Goal: Find specific page/section: Find specific page/section

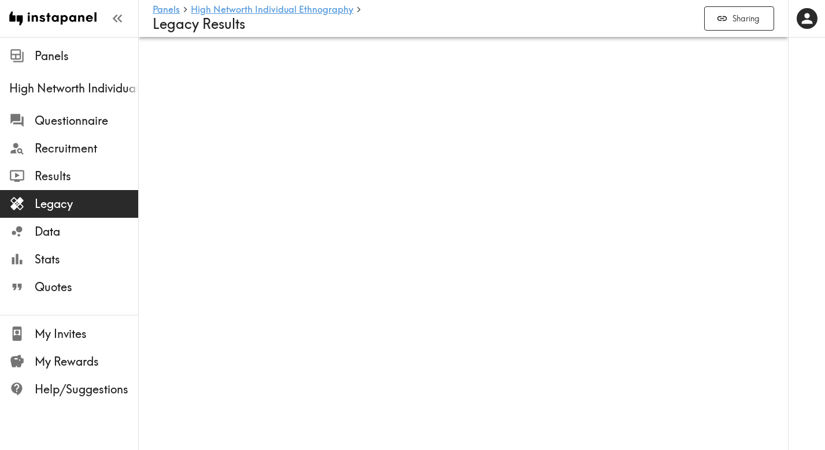
click at [58, 205] on span "Legacy" at bounding box center [86, 204] width 103 height 16
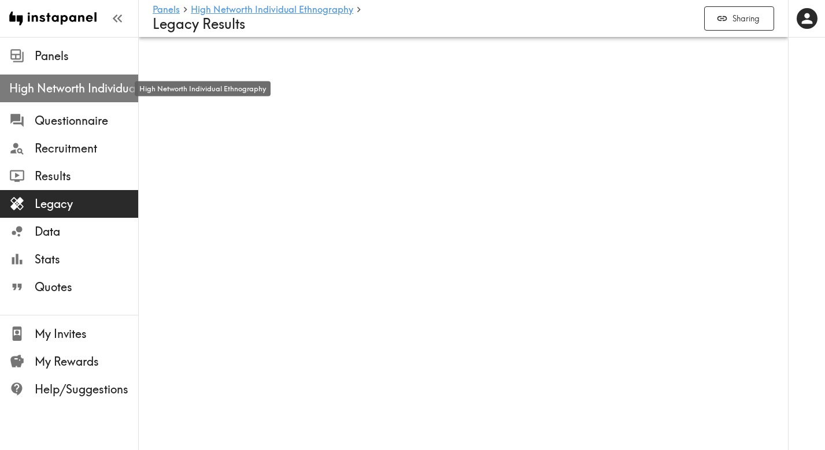
click at [49, 88] on span "High Networth Individual Ethnography" at bounding box center [73, 88] width 129 height 16
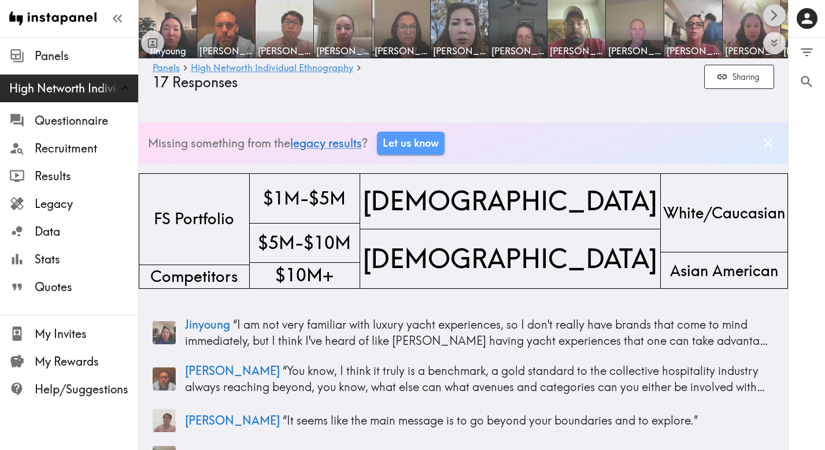
click at [771, 14] on icon "Scroll right" at bounding box center [773, 15] width 13 height 13
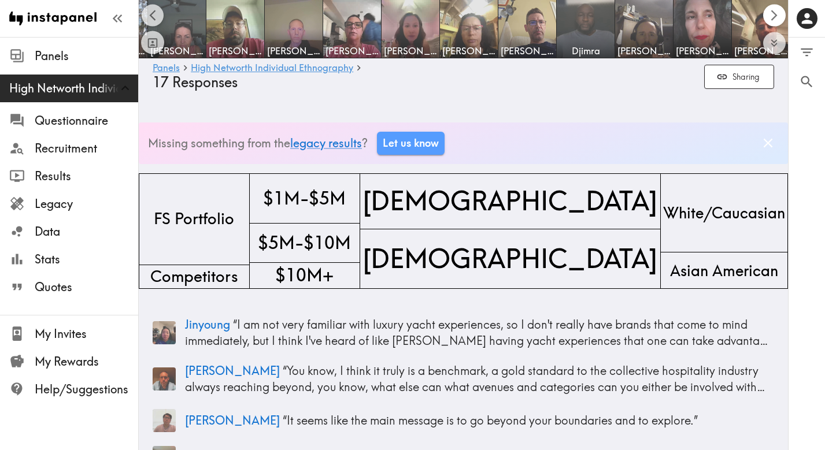
scroll to position [0, 343]
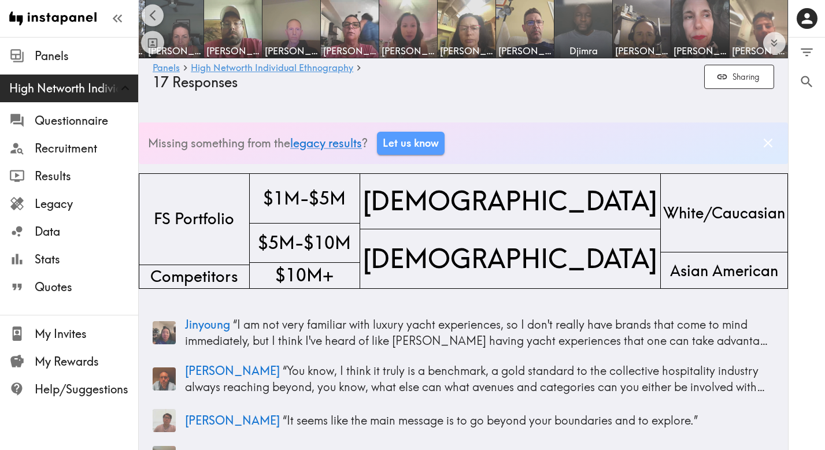
click at [771, 14] on img at bounding box center [758, 29] width 61 height 61
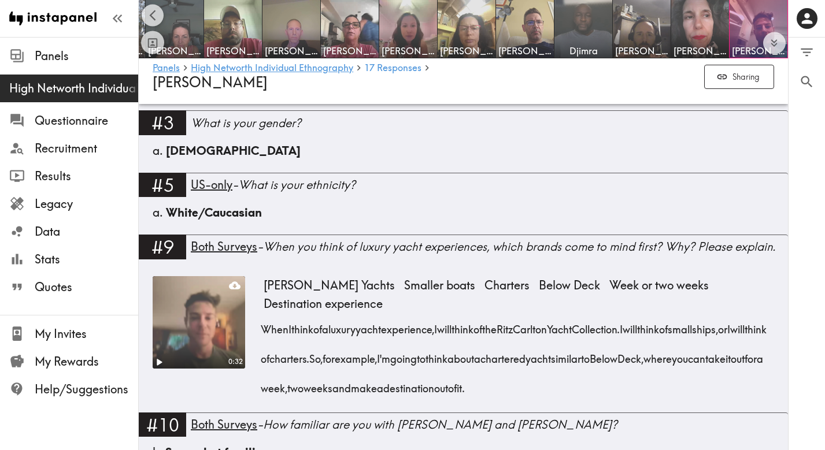
scroll to position [1233, 0]
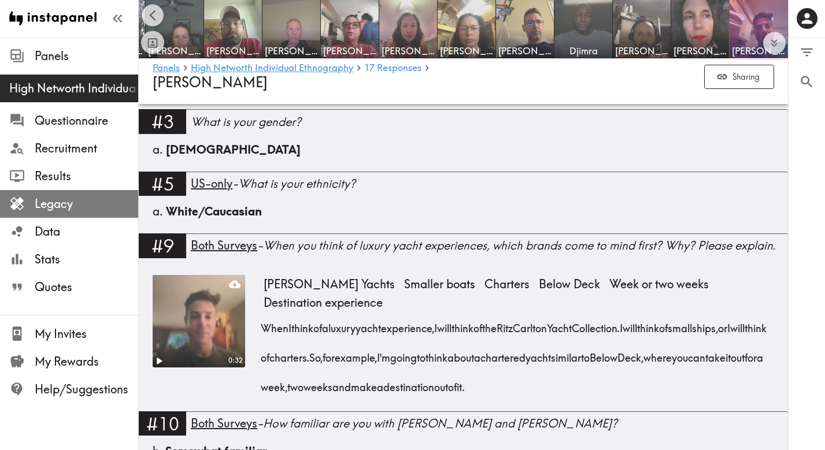
click at [68, 209] on span "Legacy" at bounding box center [86, 204] width 103 height 16
